Goal: Book appointment/travel/reservation

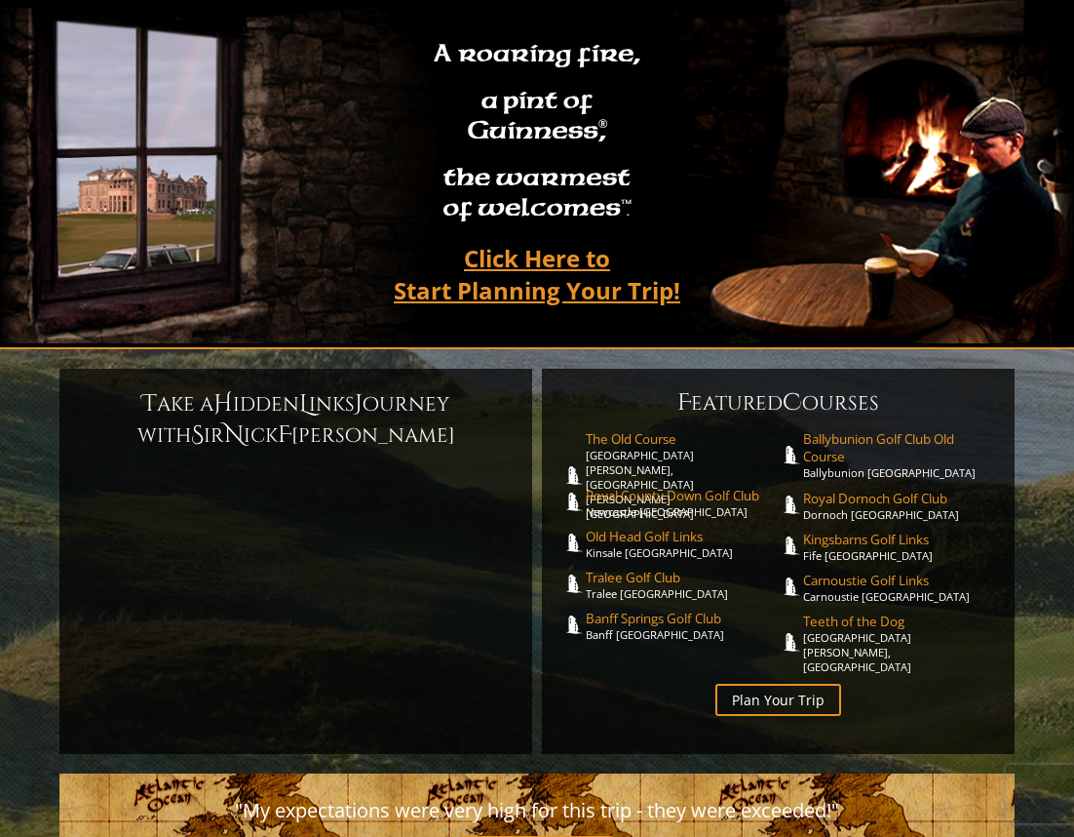
scroll to position [195, 0]
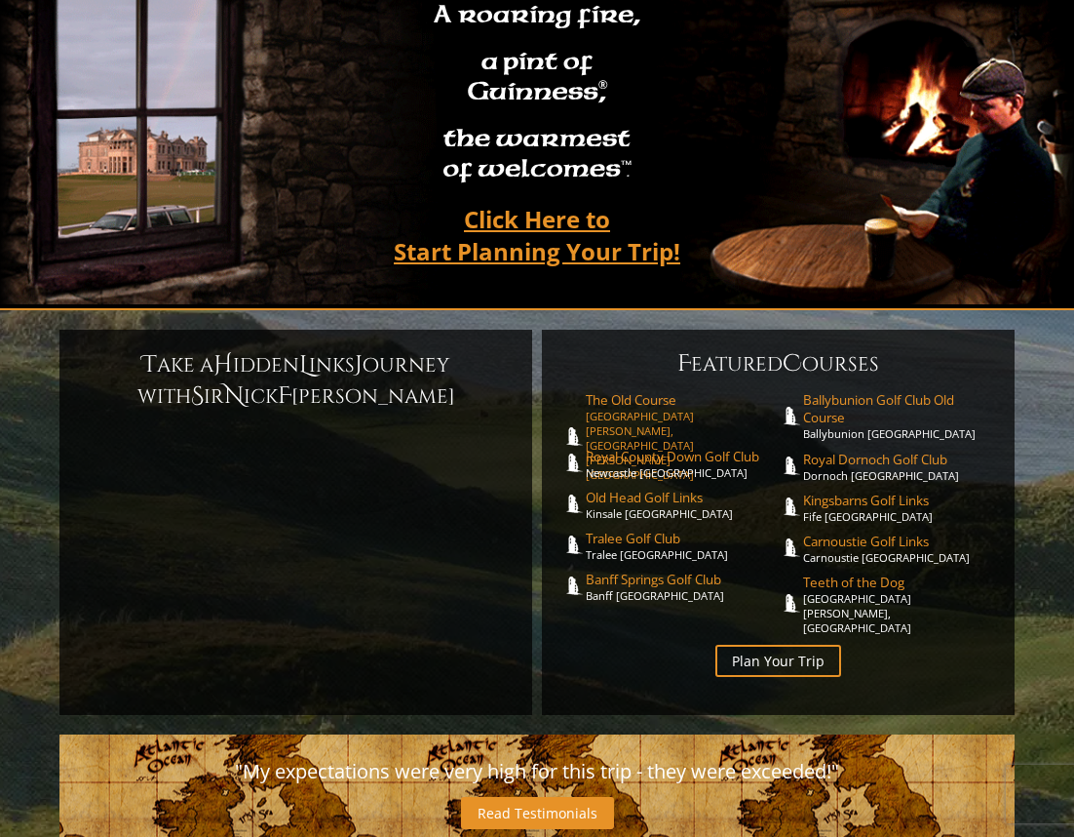
click at [679, 400] on link "The Old Course [GEOGRAPHIC_DATA][PERSON_NAME], [GEOGRAPHIC_DATA][PERSON_NAME] […" at bounding box center [682, 436] width 193 height 91
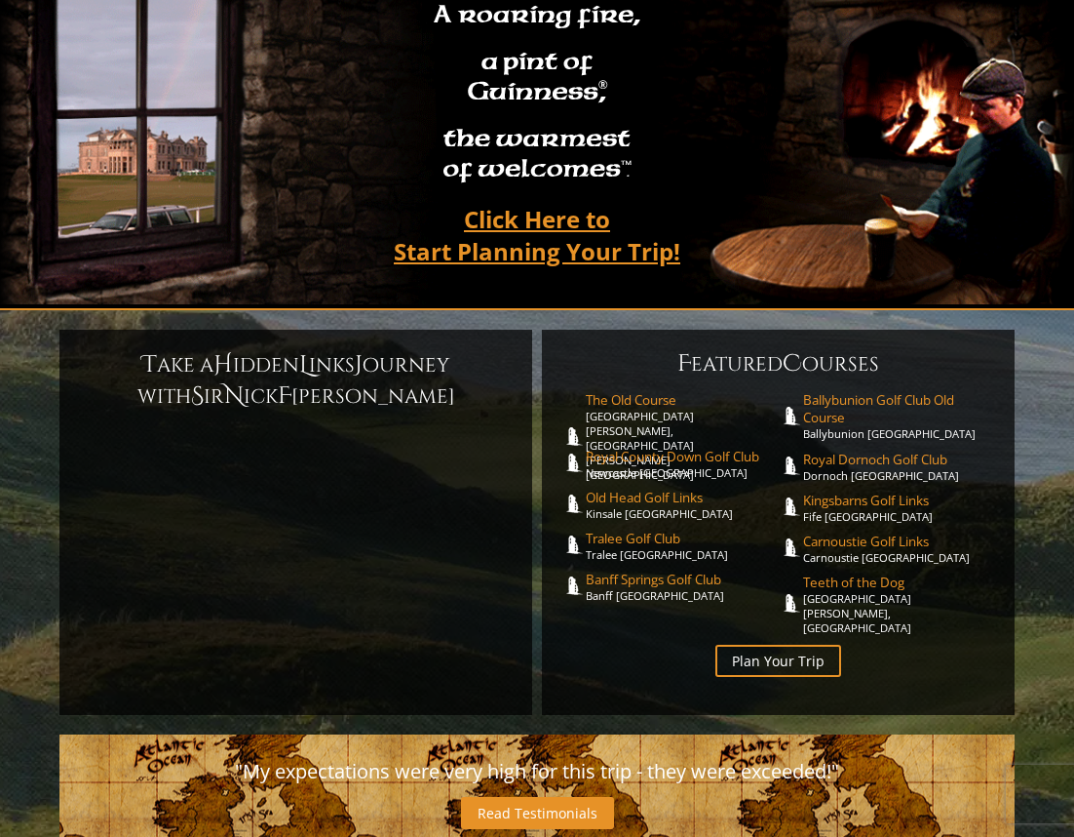
scroll to position [156, 0]
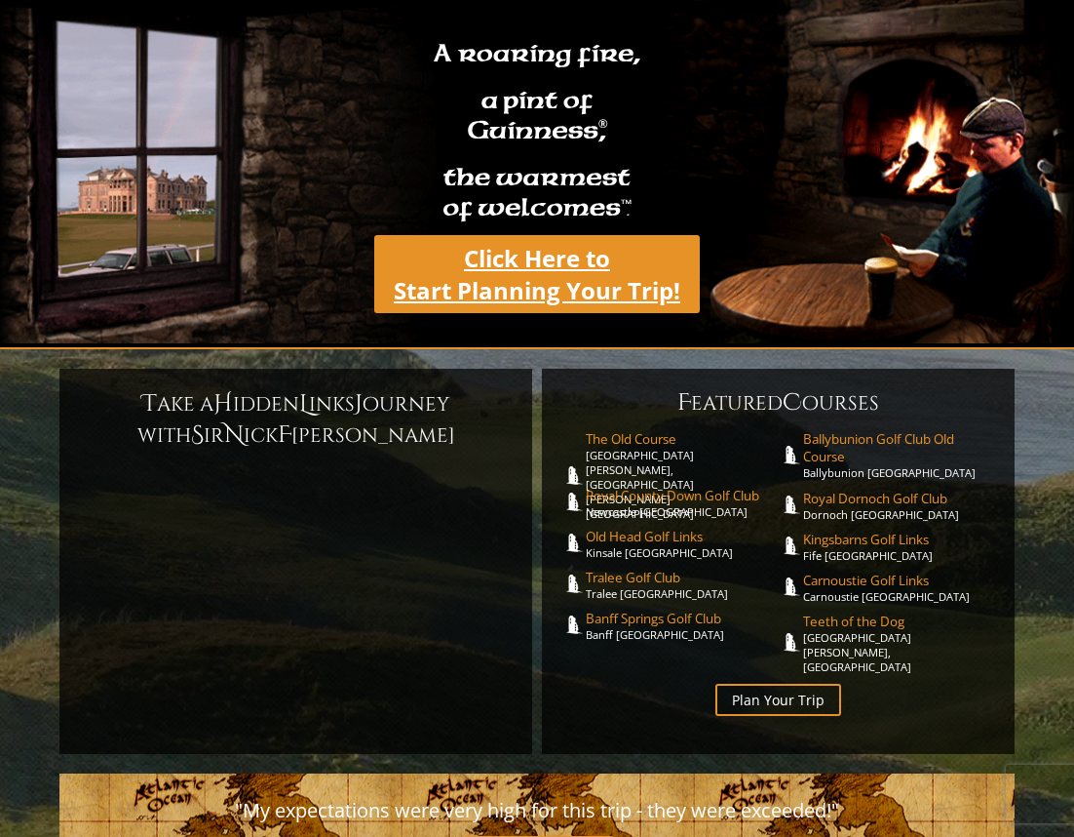
click at [523, 235] on link "Click Here to Start Planning Your Trip!" at bounding box center [537, 274] width 326 height 78
